Goal: Task Accomplishment & Management: Manage account settings

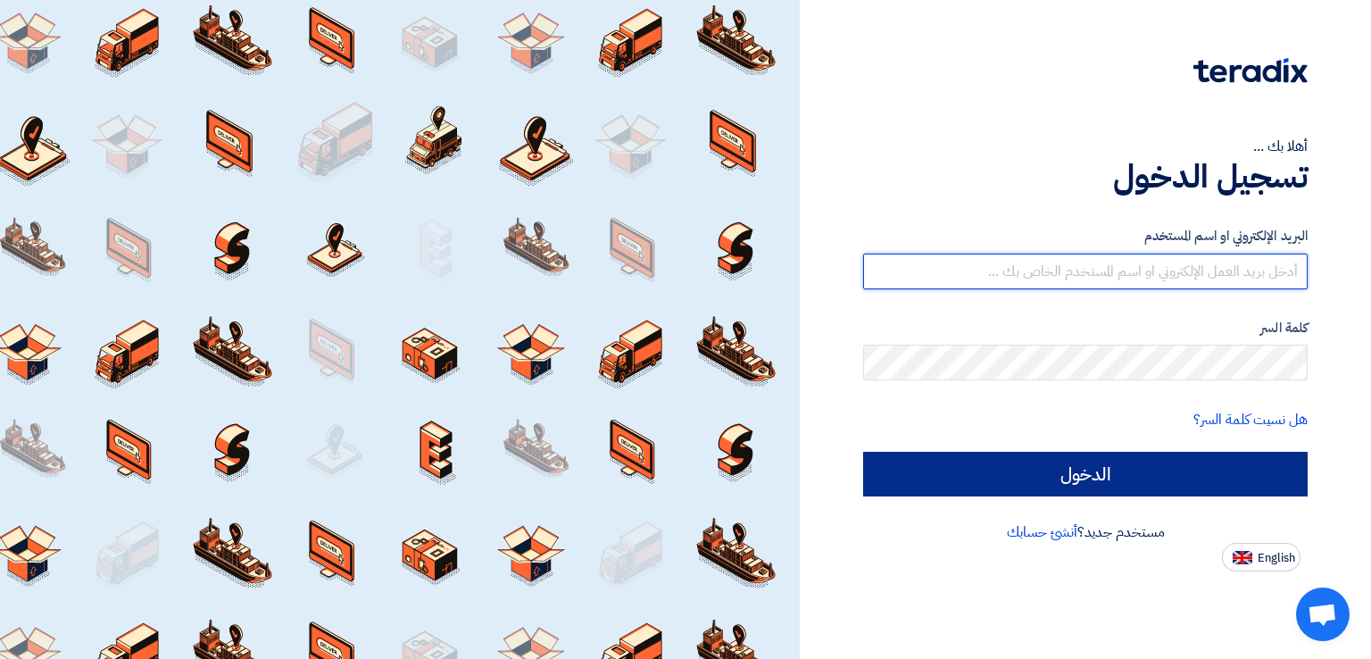
type input "[EMAIL_ADDRESS][DOMAIN_NAME]"
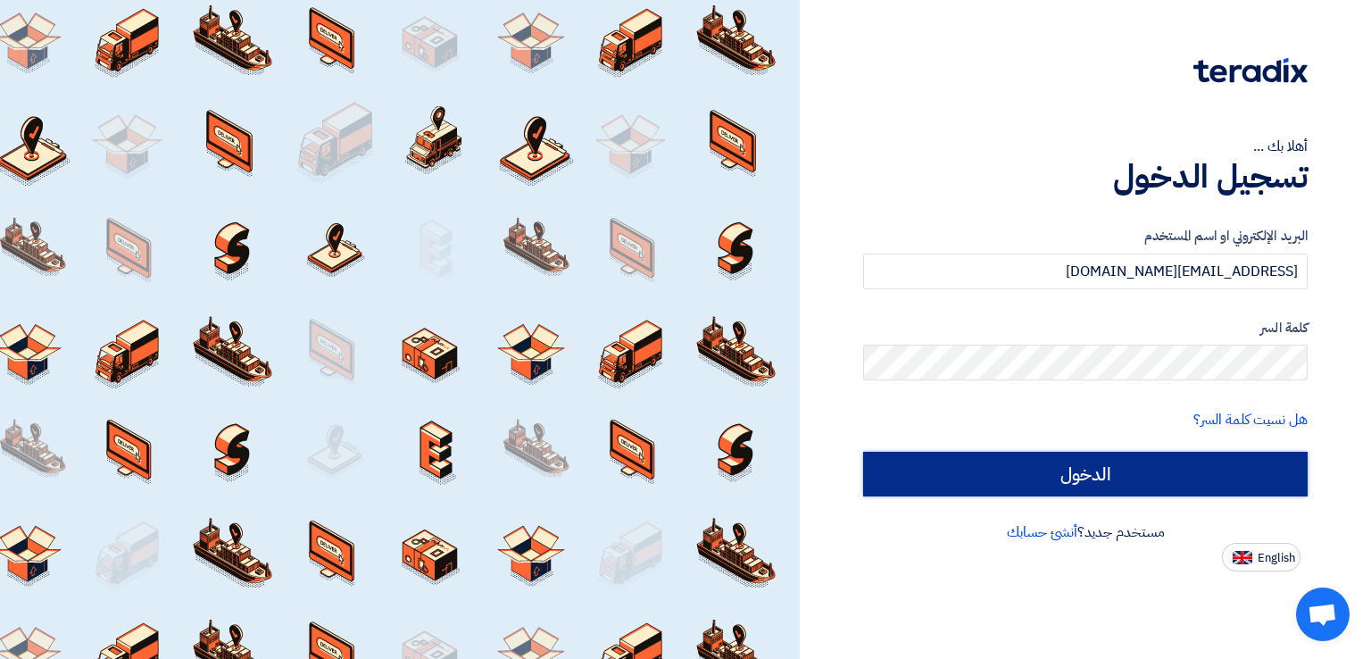
click at [1088, 466] on input "الدخول" at bounding box center [1085, 474] width 445 height 45
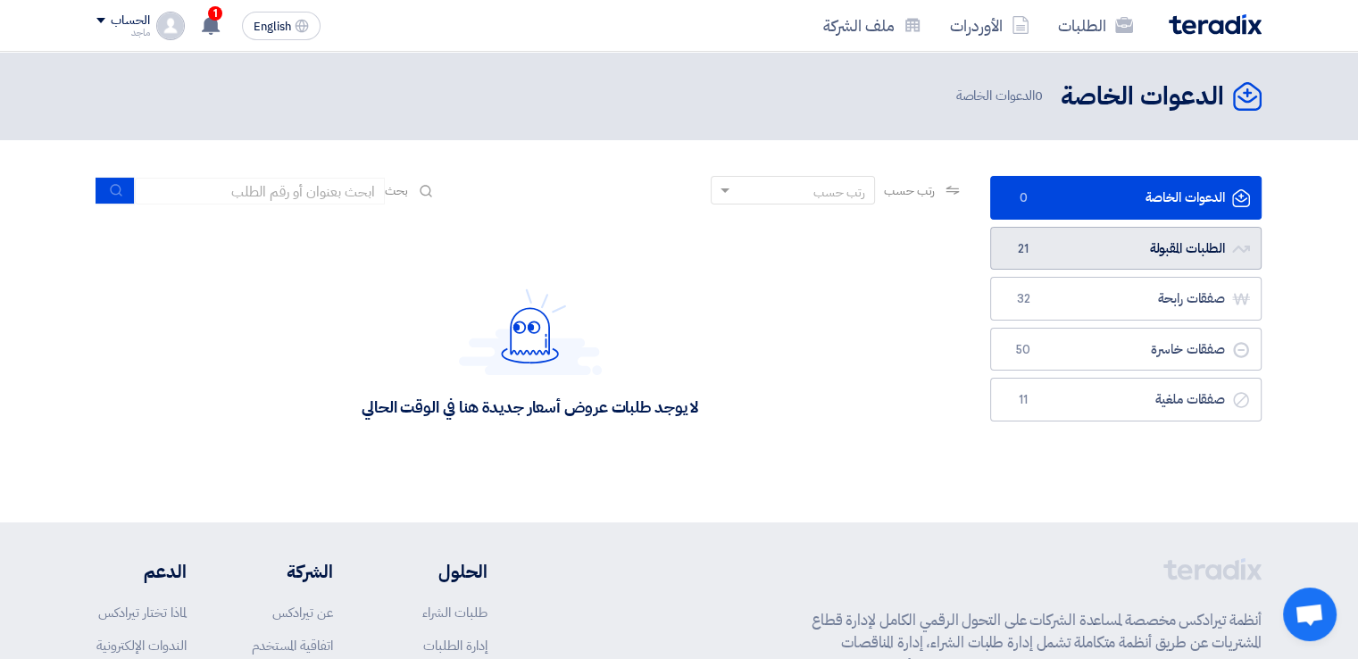
click at [1029, 251] on span "21" at bounding box center [1022, 249] width 21 height 18
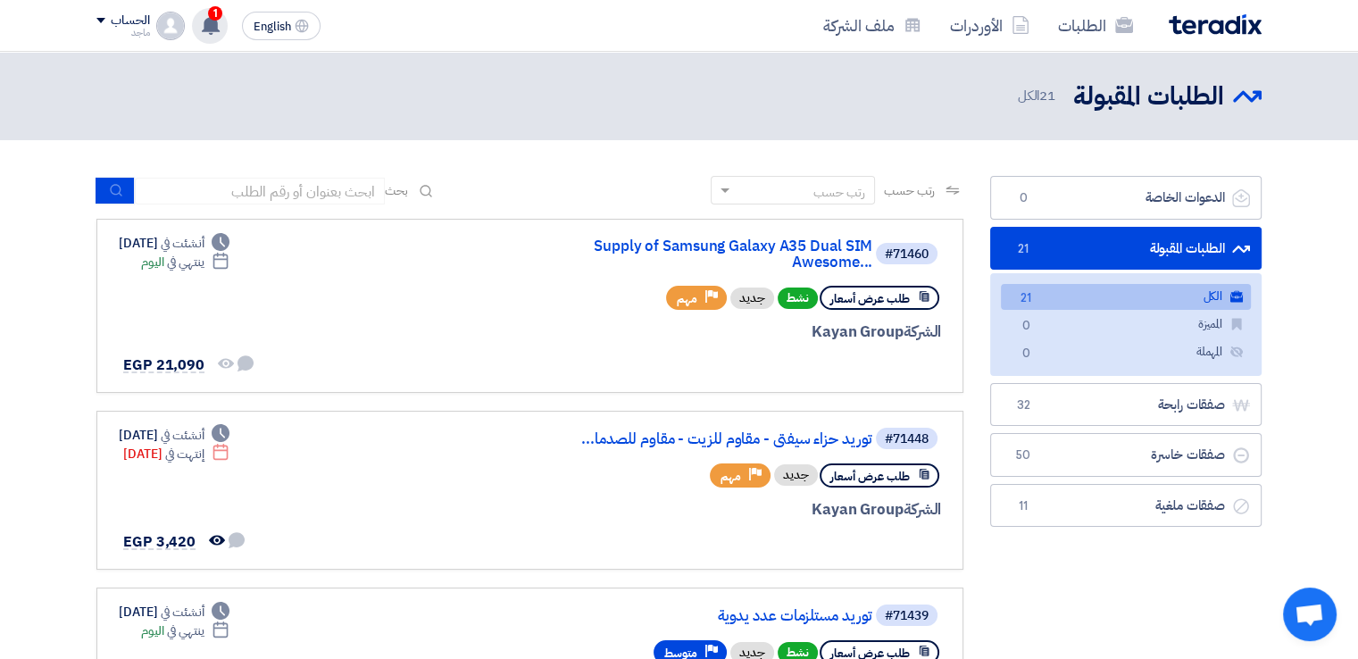
click at [210, 13] on span "1" at bounding box center [215, 13] width 14 height 14
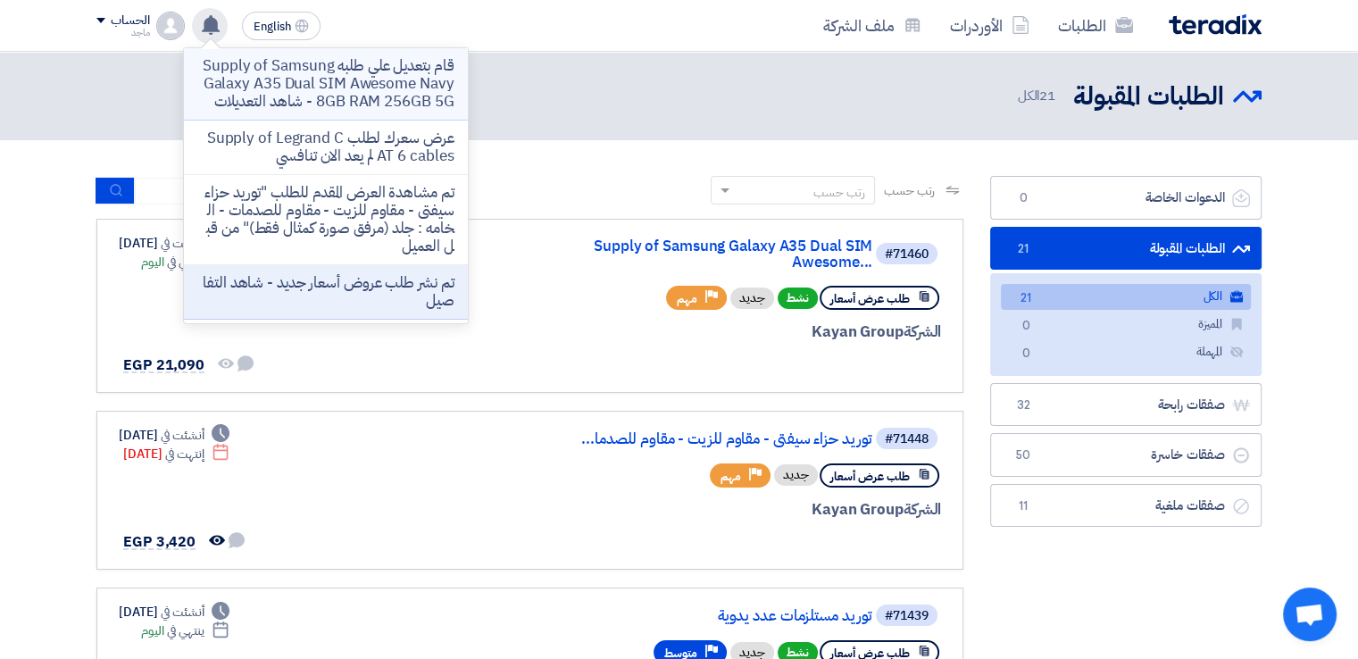
click at [292, 75] on p "قام بتعديل علي طلبه Supply of Samsung Galaxy A35 Dual SIM Awesome Navy 8GB RAM …" at bounding box center [325, 84] width 255 height 54
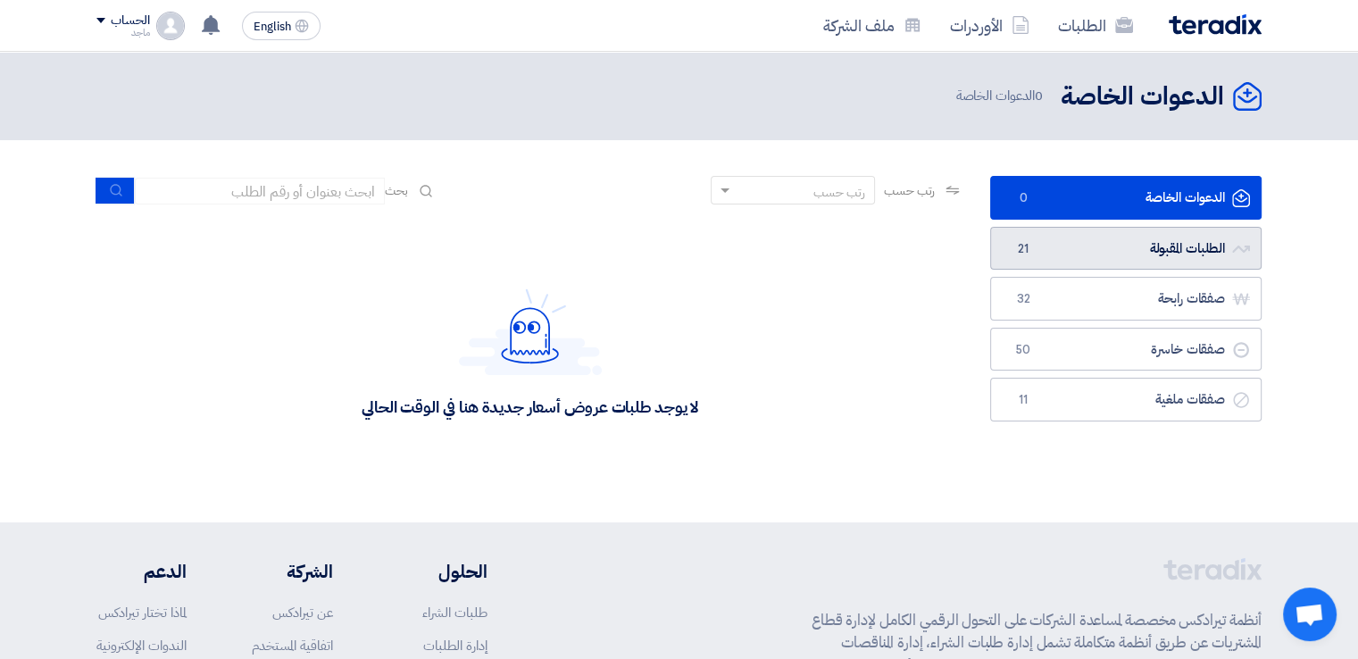
click at [1118, 253] on link "الطلبات المقبولة الطلبات المقبولة 21" at bounding box center [1125, 249] width 271 height 44
